Goal: Information Seeking & Learning: Learn about a topic

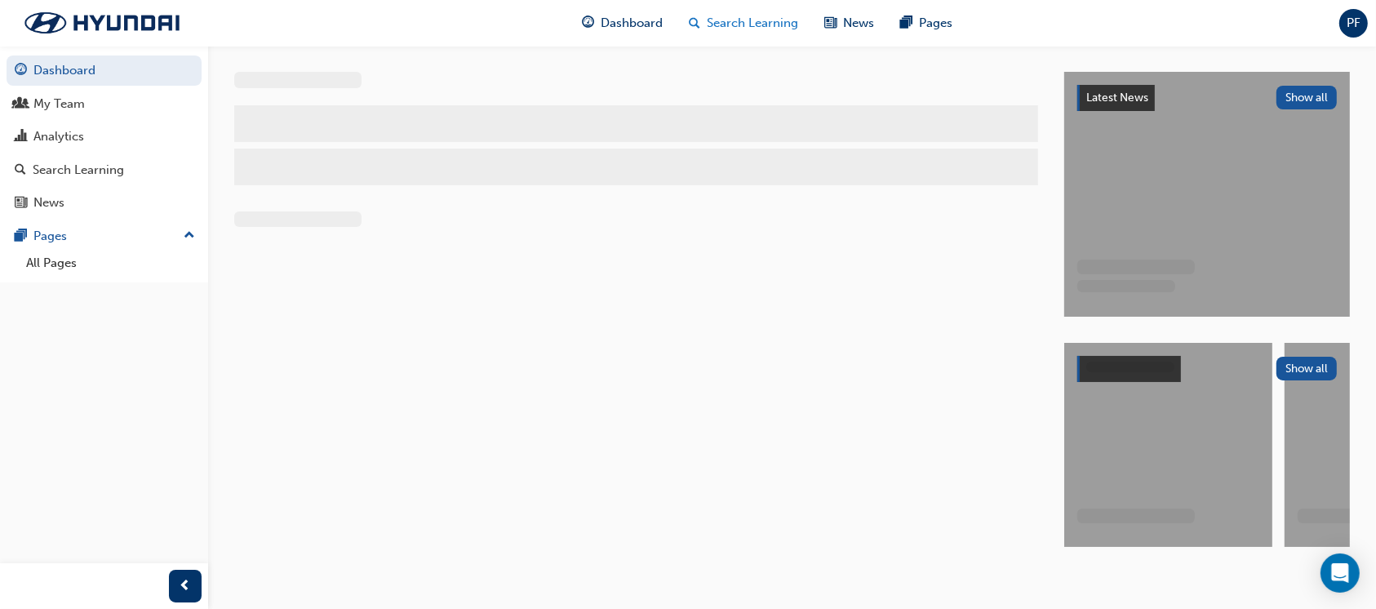
click at [759, 26] on span "Search Learning" at bounding box center [753, 23] width 91 height 19
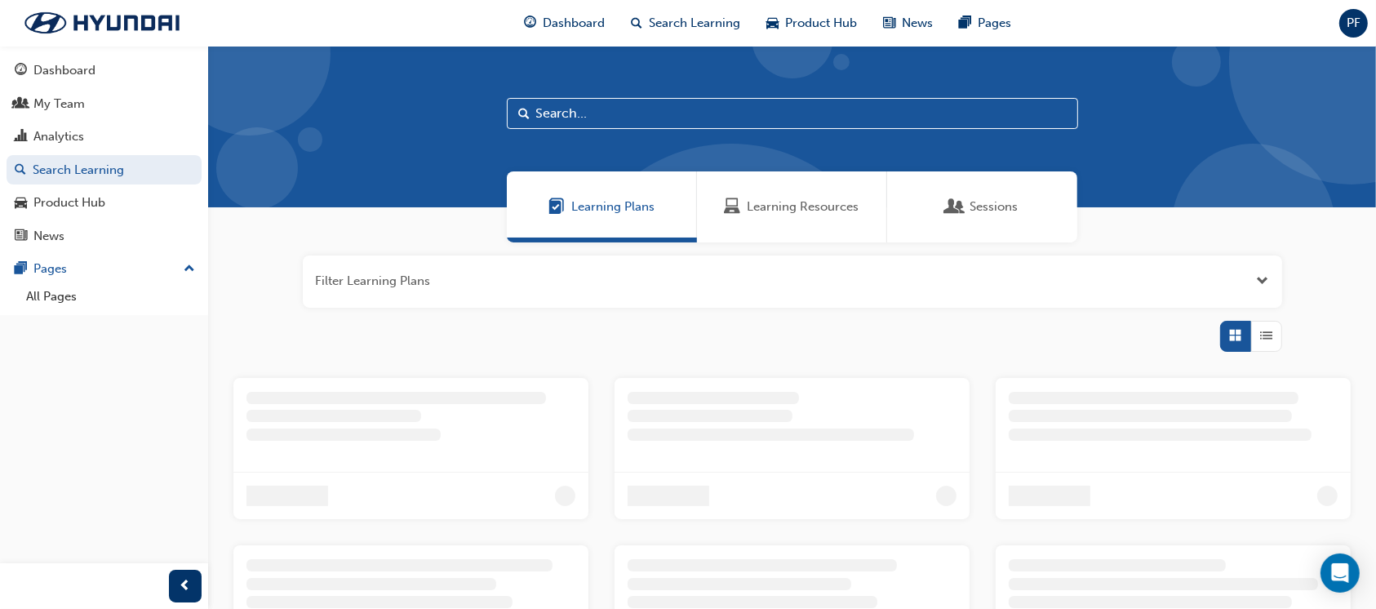
click at [798, 211] on span "Learning Resources" at bounding box center [804, 207] width 112 height 19
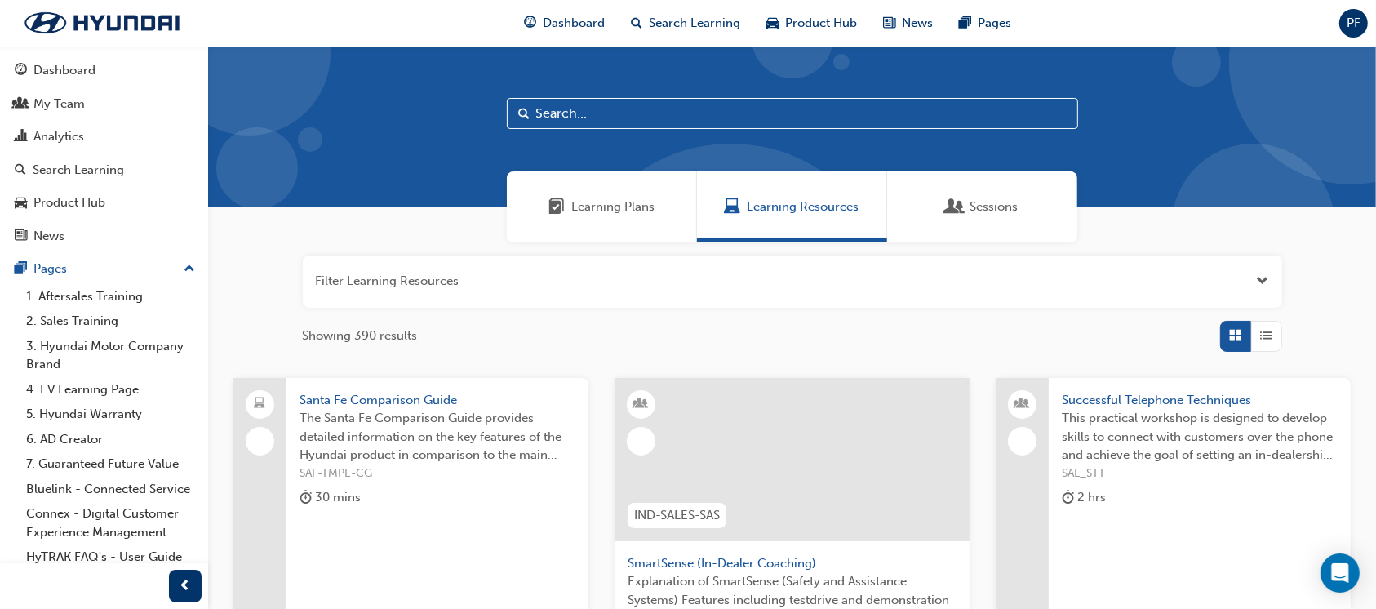
click at [582, 119] on input "text" at bounding box center [792, 113] width 571 height 31
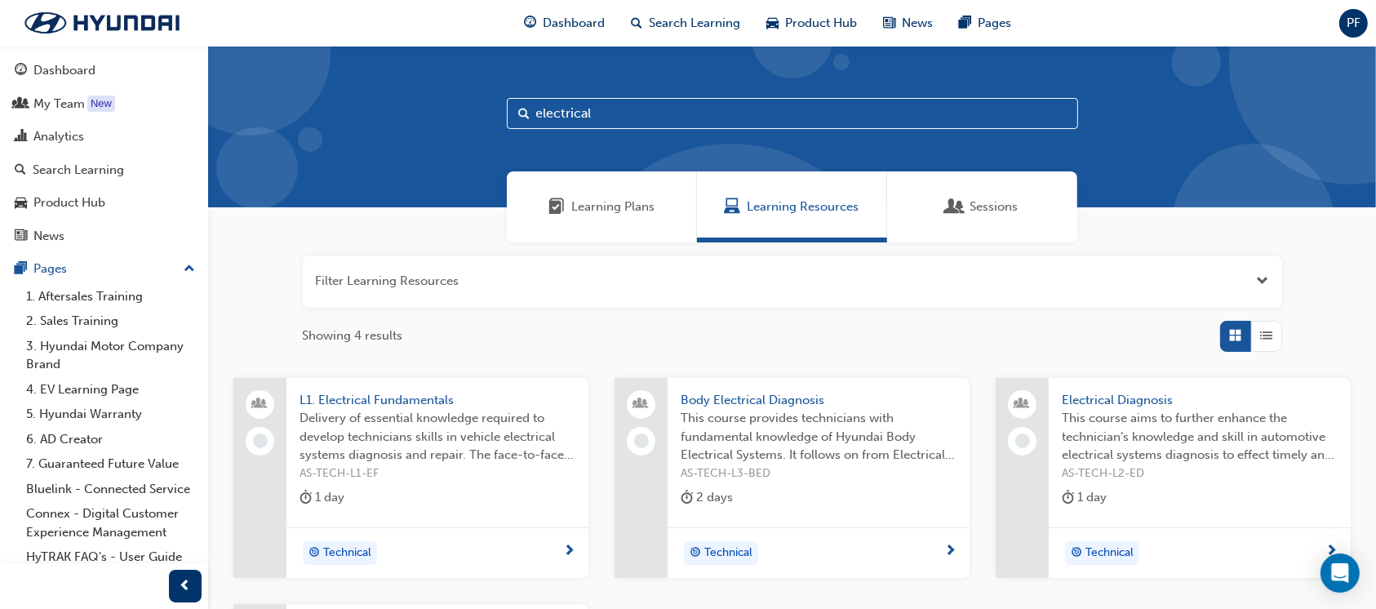
type input "electrical"
click at [1123, 391] on span "Electrical Diagnosis" at bounding box center [1200, 400] width 276 height 19
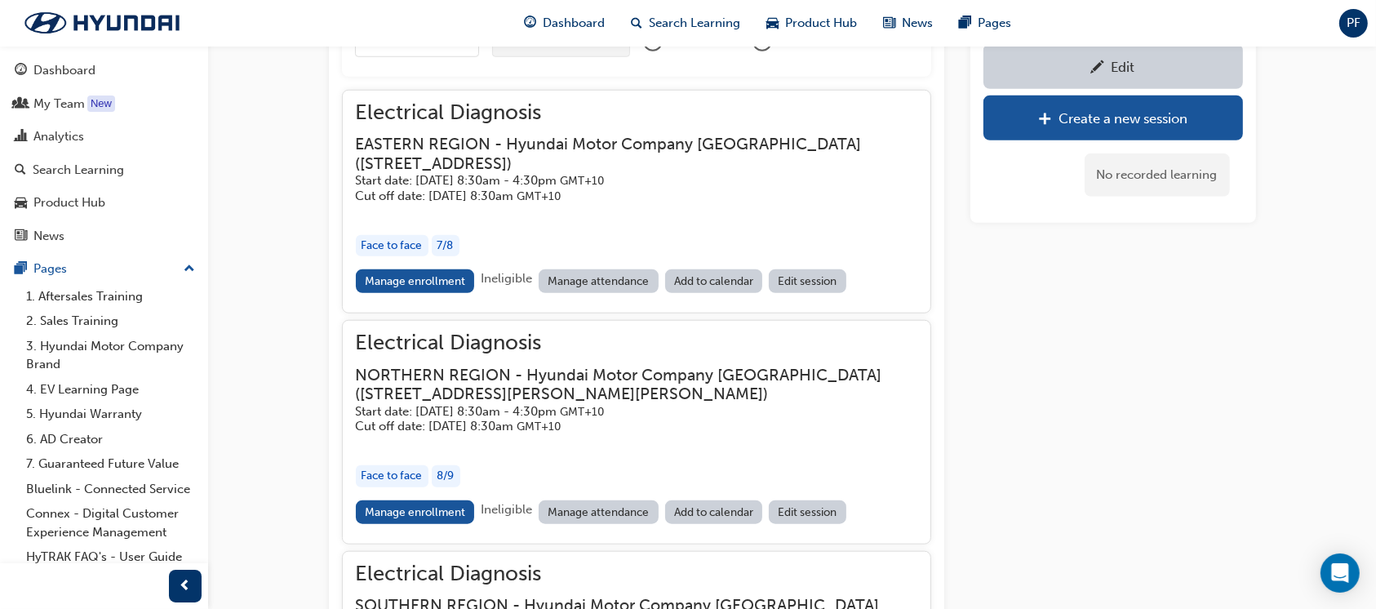
scroll to position [1428, 0]
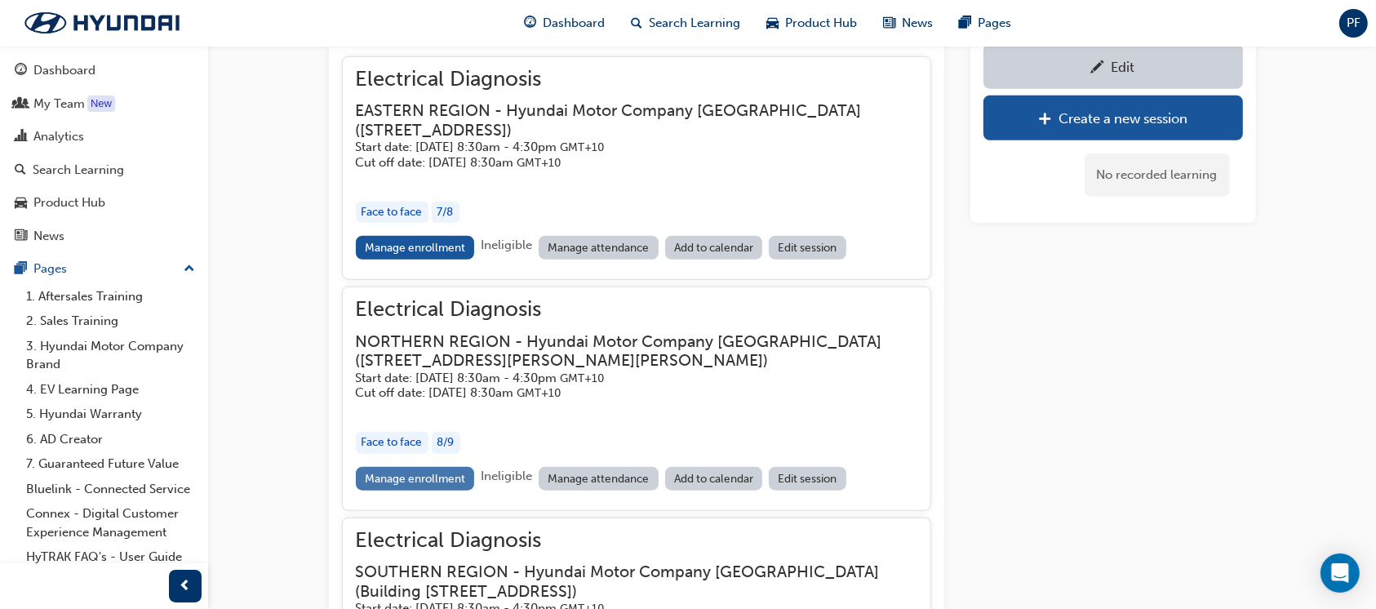
click at [392, 479] on link "Manage enrollment" at bounding box center [415, 479] width 119 height 24
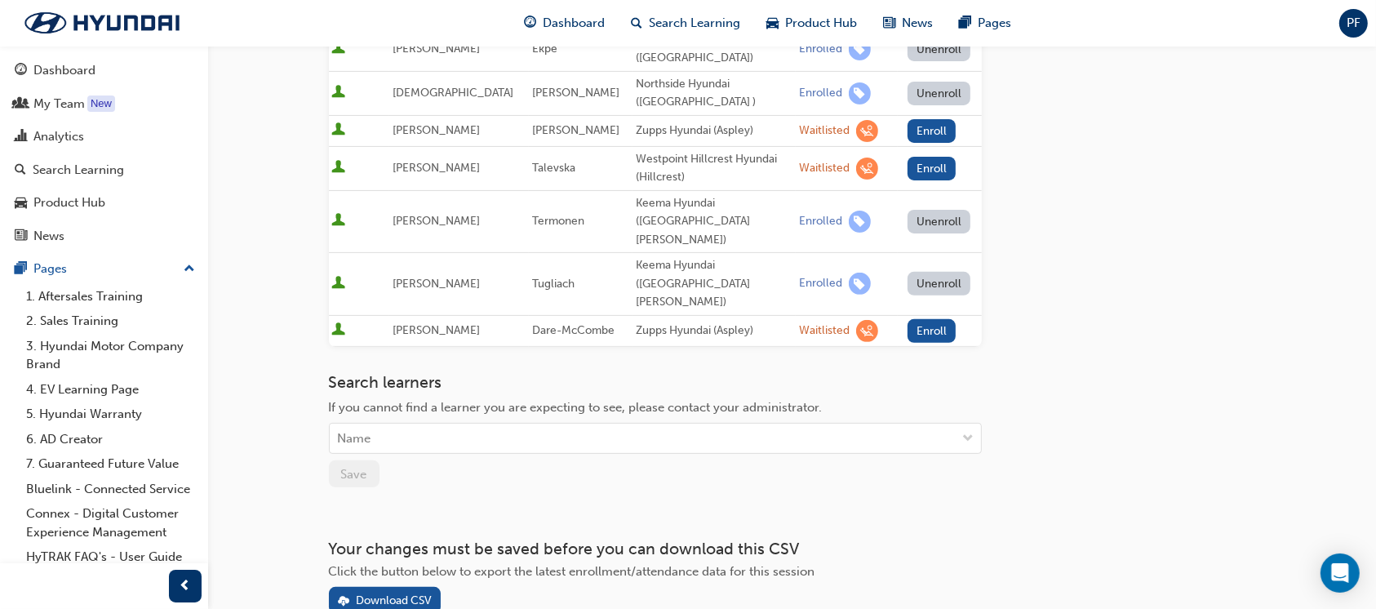
scroll to position [535, 0]
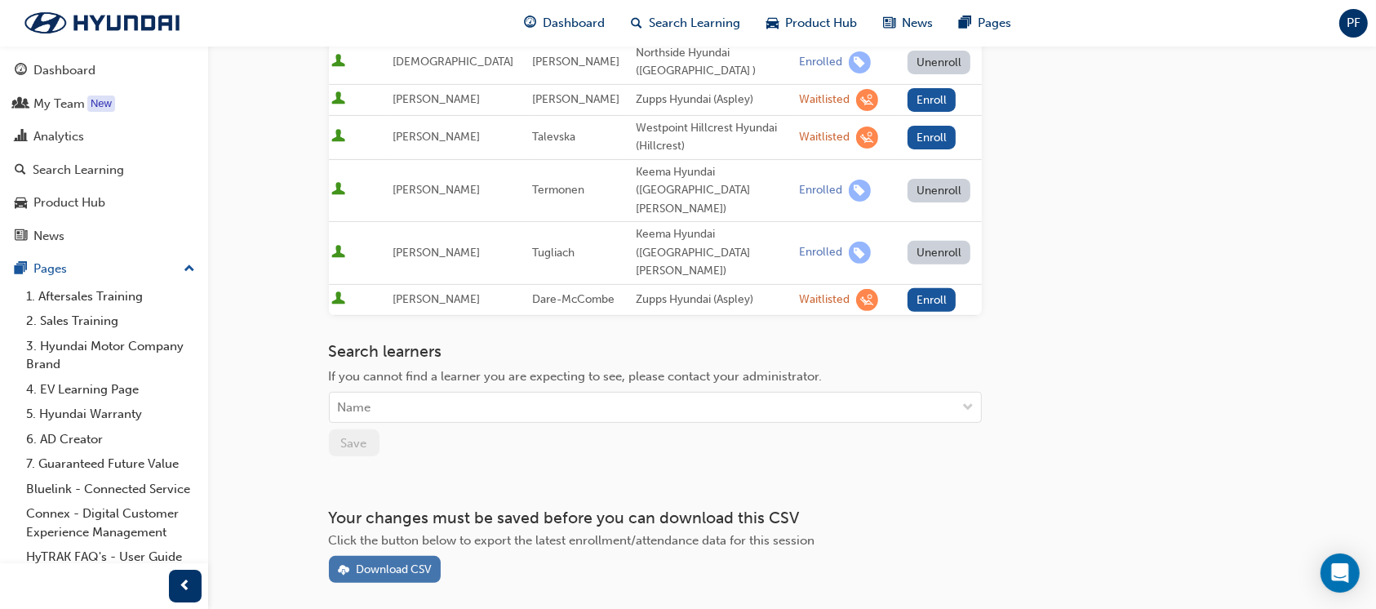
click at [384, 562] on div "Download CSV" at bounding box center [394, 569] width 76 height 14
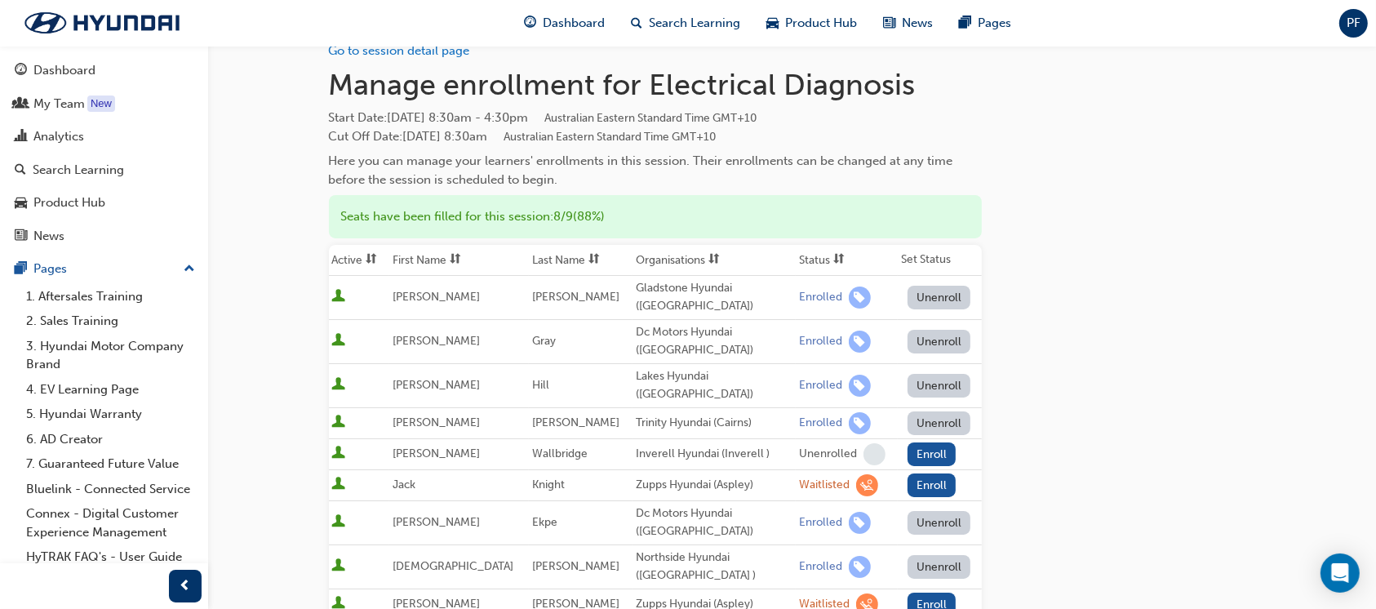
scroll to position [0, 0]
